Goal: Navigation & Orientation: Find specific page/section

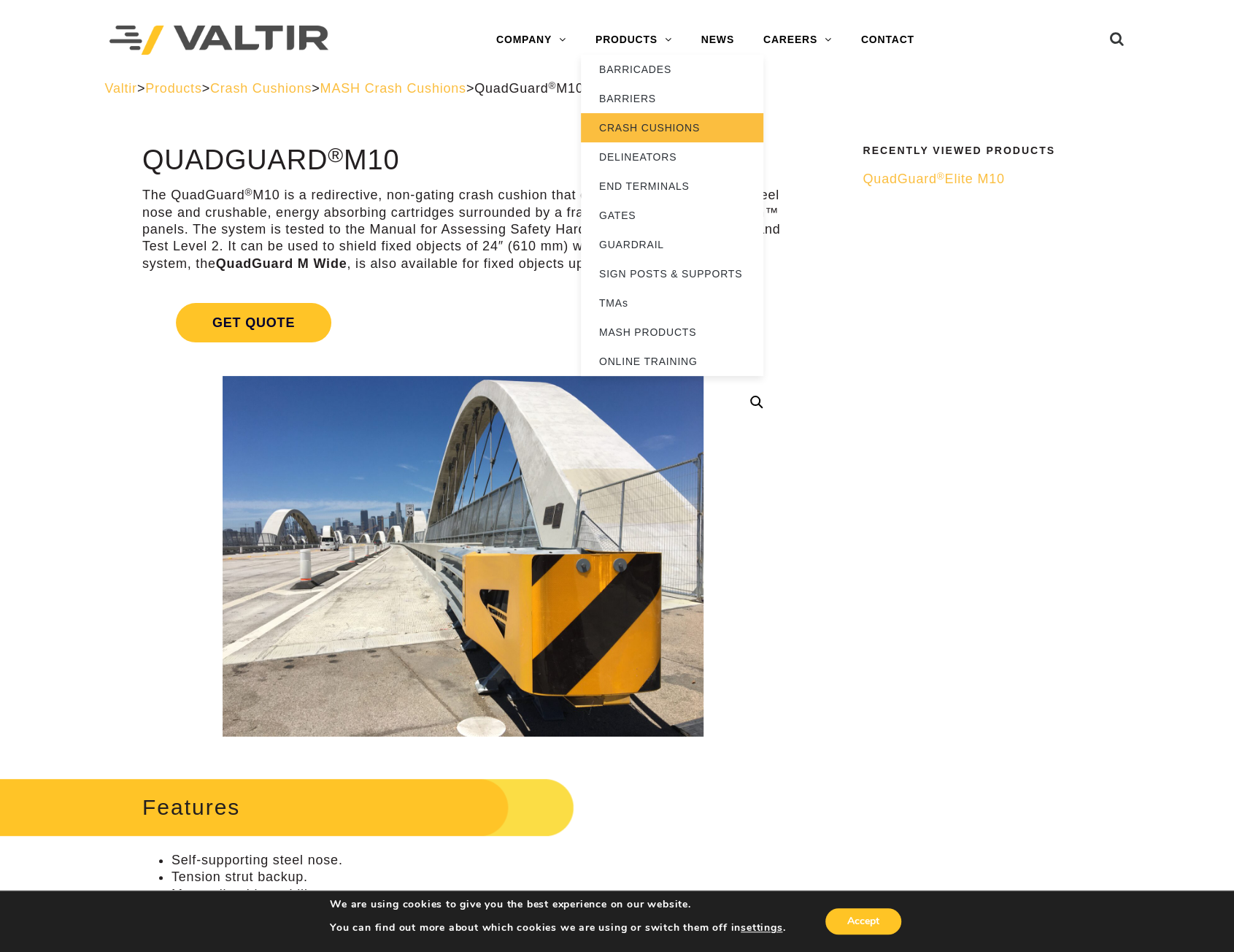
click at [632, 123] on link "CRASH CUSHIONS" at bounding box center [672, 128] width 182 height 29
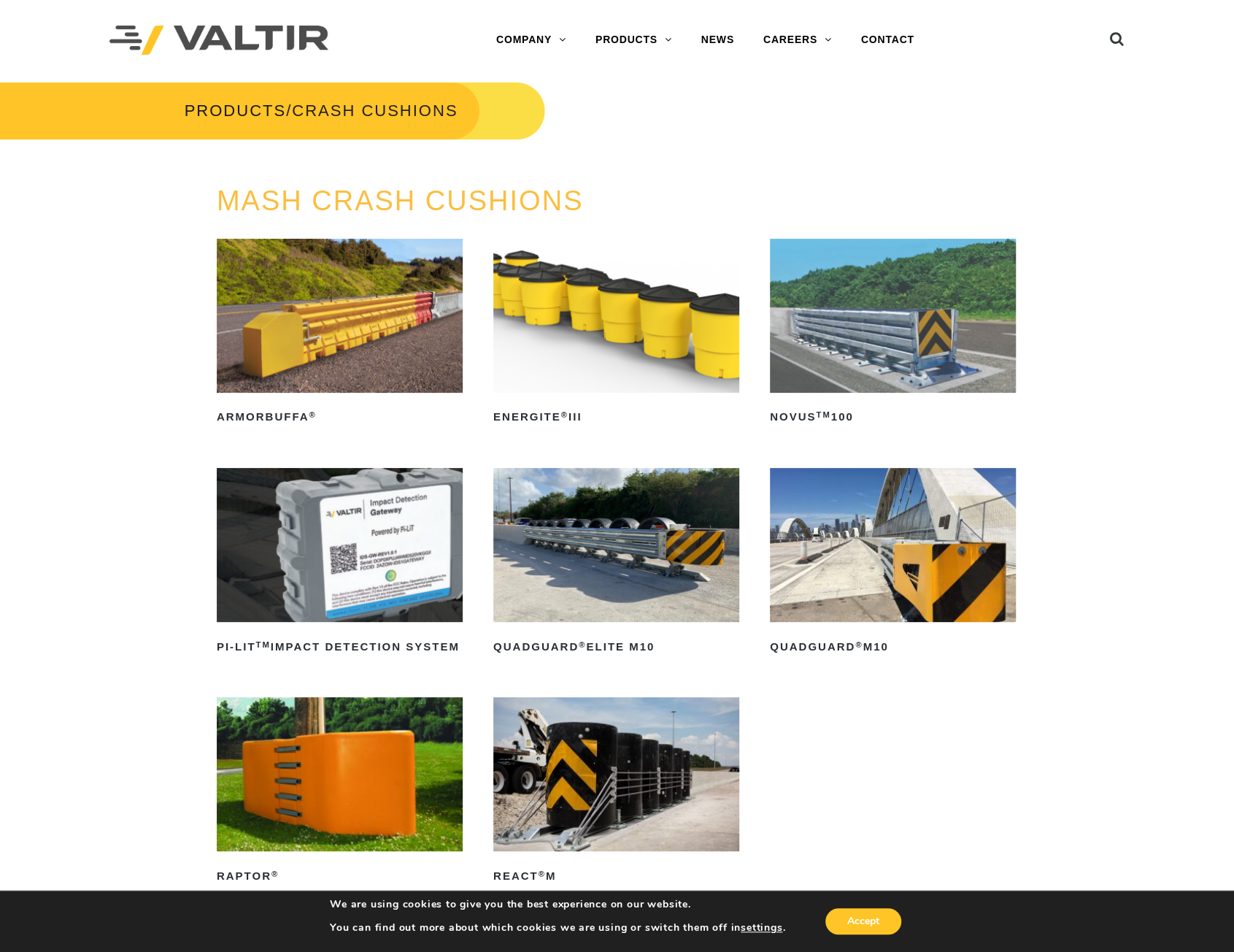
click at [621, 559] on img at bounding box center [617, 545] width 246 height 154
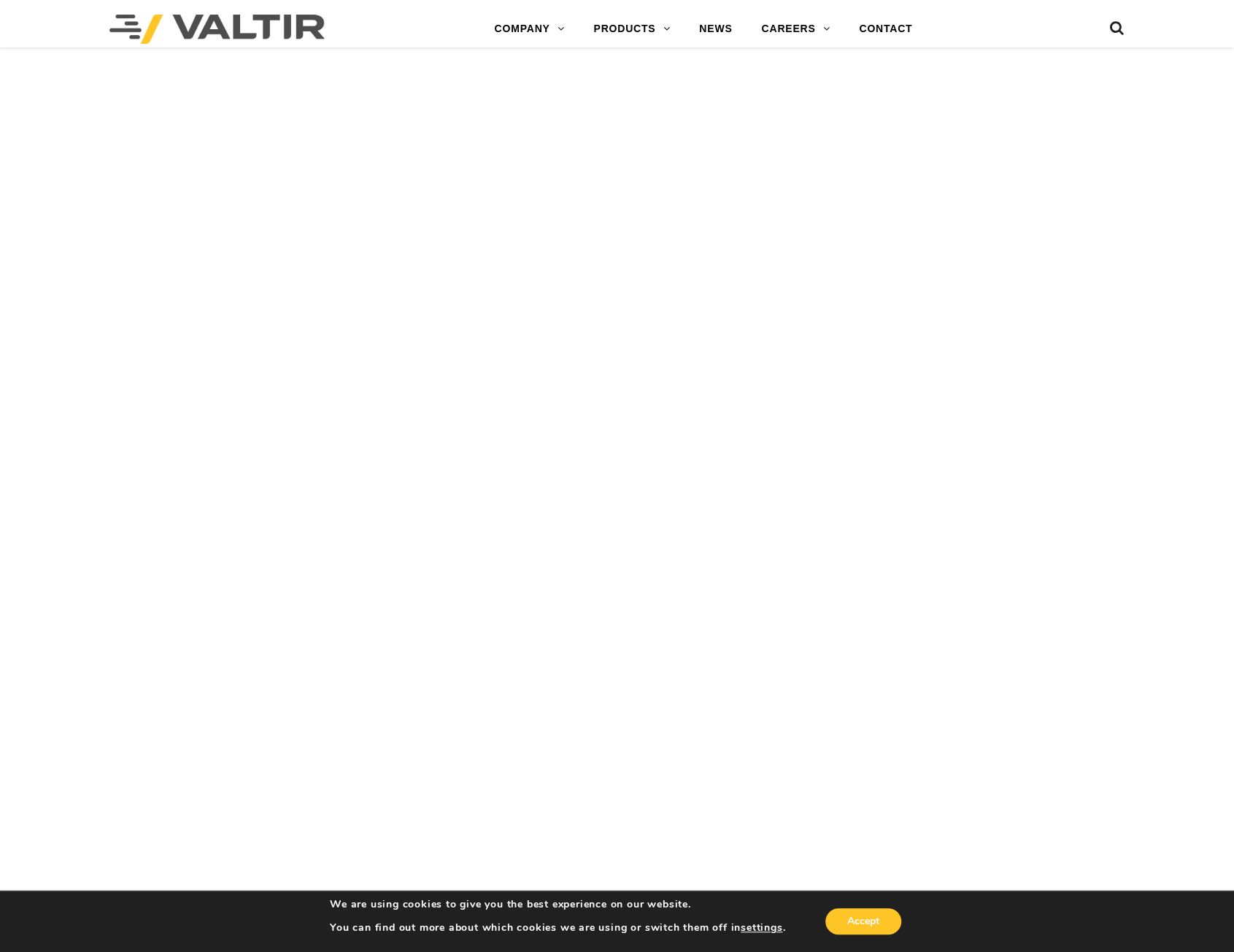
scroll to position [6059, 0]
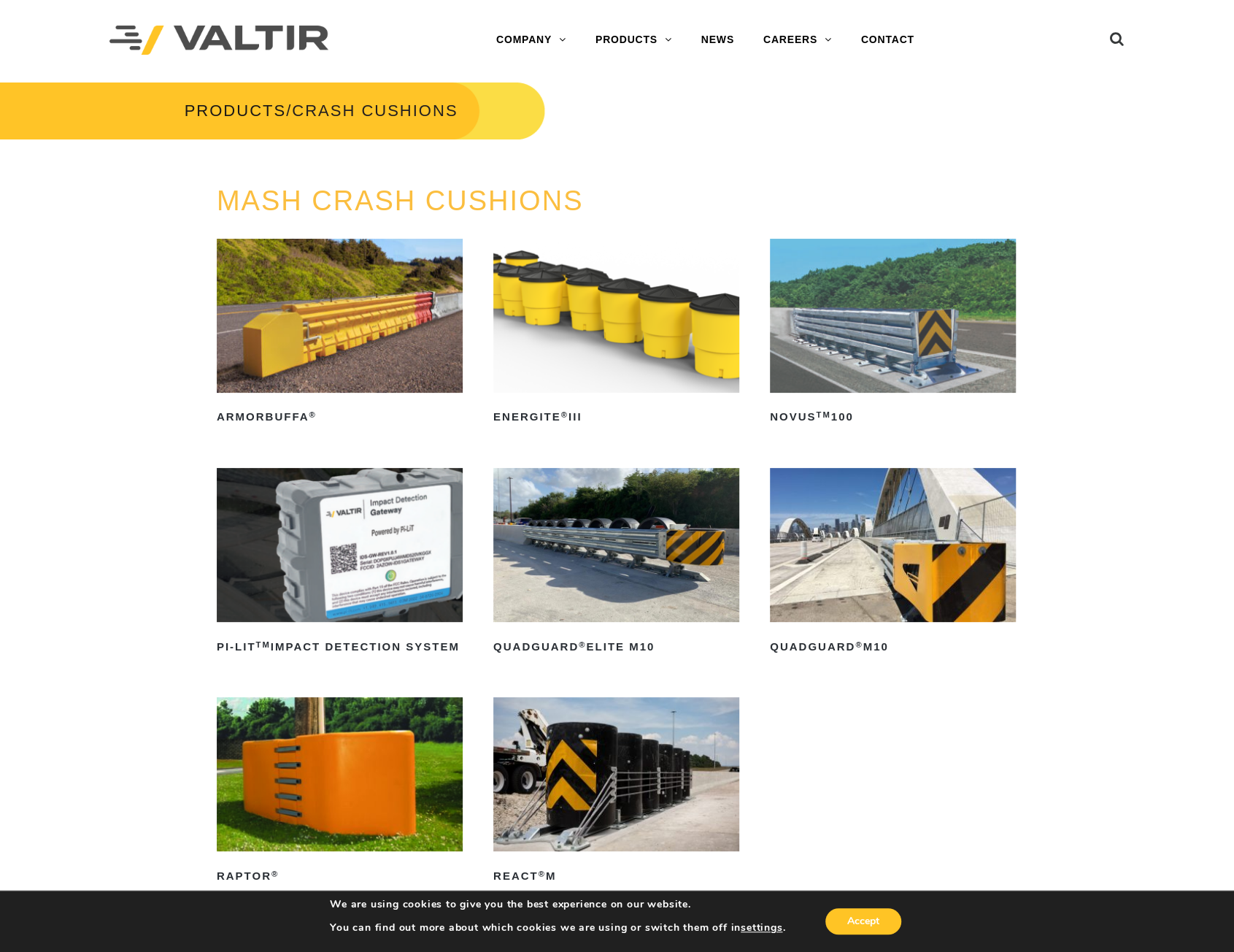
click at [810, 561] on img at bounding box center [893, 545] width 246 height 154
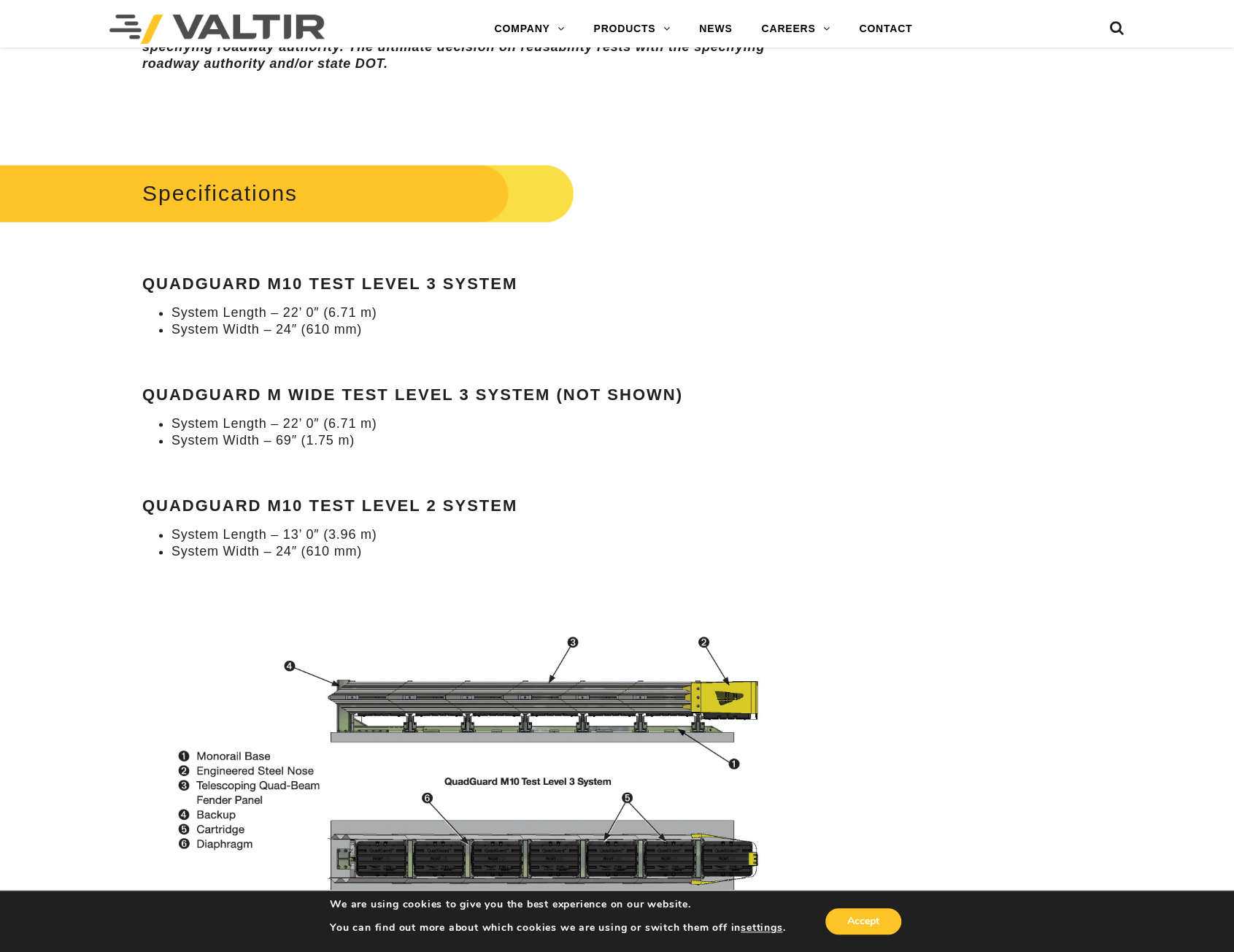
scroll to position [1241, 0]
